Goal: Information Seeking & Learning: Learn about a topic

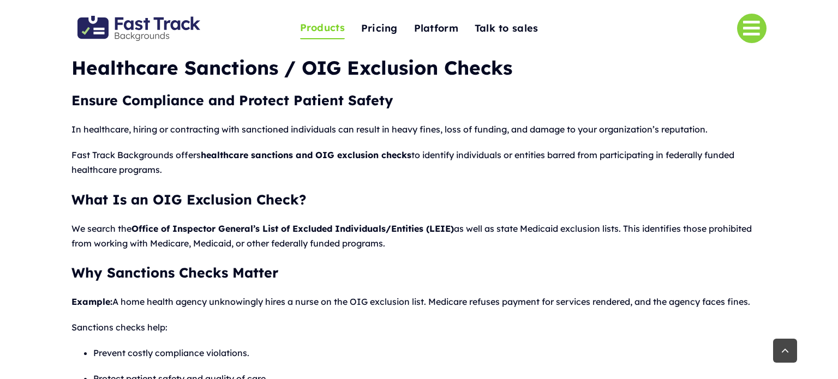
scroll to position [261, 0]
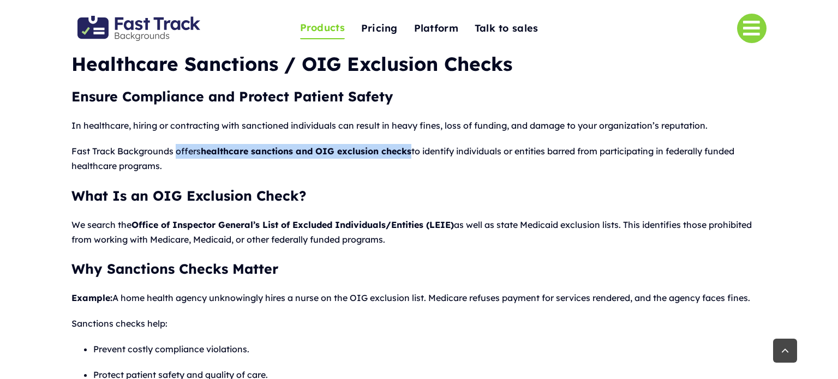
drag, startPoint x: 175, startPoint y: 153, endPoint x: 412, endPoint y: 157, distance: 236.4
click at [412, 157] on p "Fast Track Backgrounds offers healthcare sanctions and OIG exclusion checks to …" at bounding box center [419, 158] width 695 height 29
copy p "offers healthcare sanctions and OIG exclusion checks"
click at [403, 146] on strong "healthcare sanctions and OIG exclusion checks" at bounding box center [306, 151] width 211 height 11
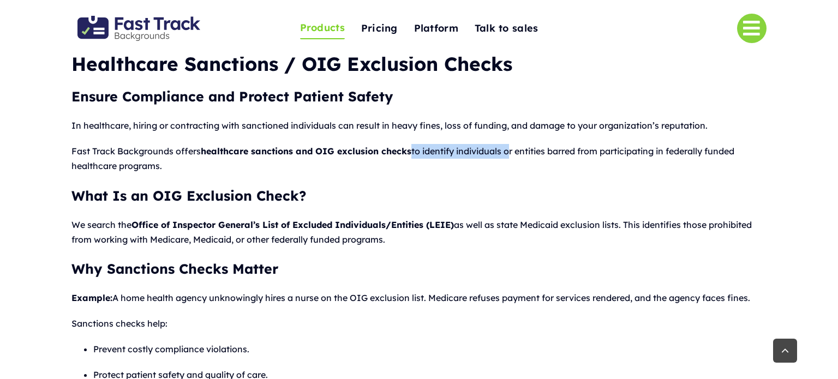
drag, startPoint x: 413, startPoint y: 151, endPoint x: 511, endPoint y: 156, distance: 98.9
click at [511, 156] on p "Fast Track Backgrounds offers healthcare sanctions and OIG exclusion checks to …" at bounding box center [419, 158] width 695 height 29
click at [459, 151] on p "Fast Track Backgrounds offers healthcare sanctions and OIG exclusion checks to …" at bounding box center [419, 158] width 695 height 29
click at [417, 150] on p "Fast Track Backgrounds offers healthcare sanctions and OIG exclusion checks to …" at bounding box center [419, 158] width 695 height 29
drag, startPoint x: 416, startPoint y: 152, endPoint x: 507, endPoint y: 158, distance: 90.3
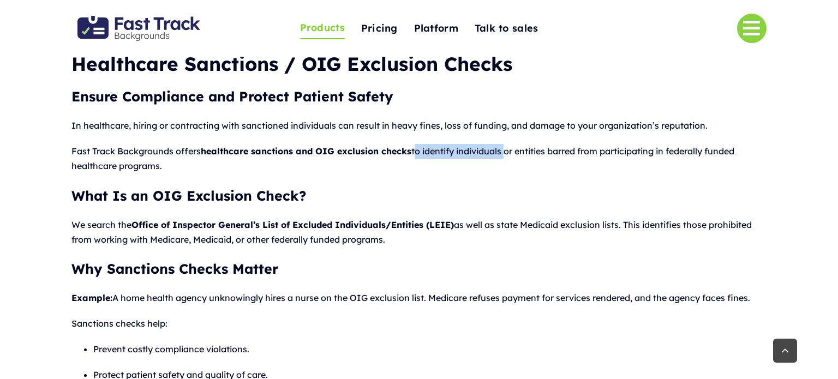
click at [507, 158] on p "Fast Track Backgrounds offers healthcare sanctions and OIG exclusion checks to …" at bounding box center [419, 158] width 695 height 29
copy p "to identify individuals"
